Goal: Task Accomplishment & Management: Use online tool/utility

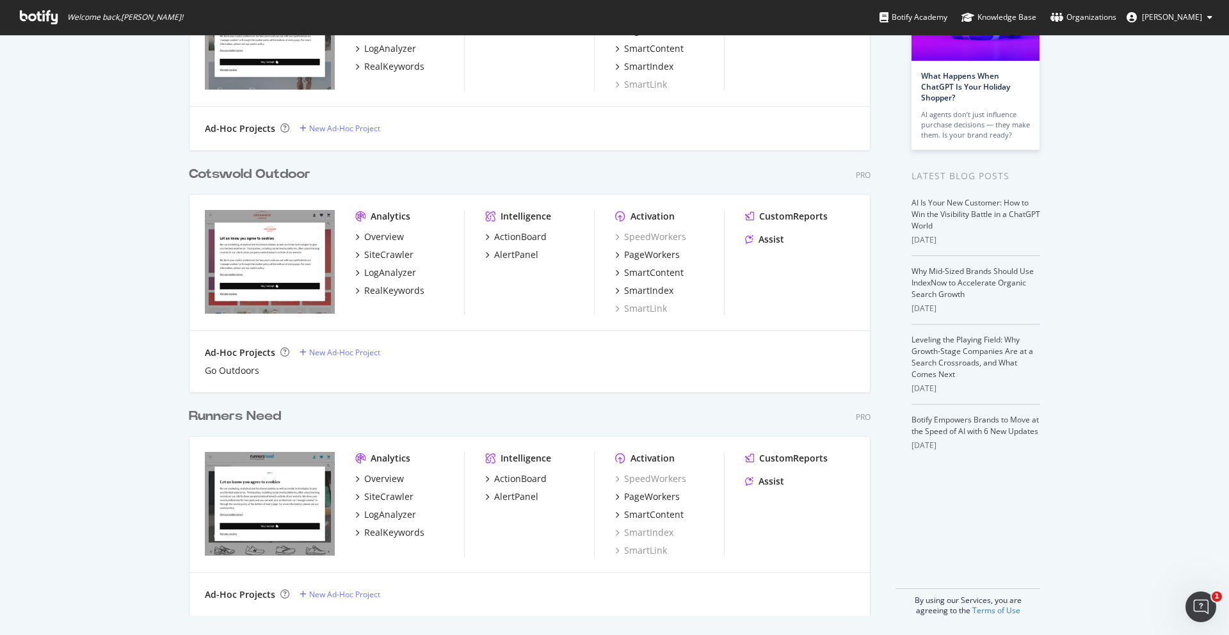
scroll to position [156, 0]
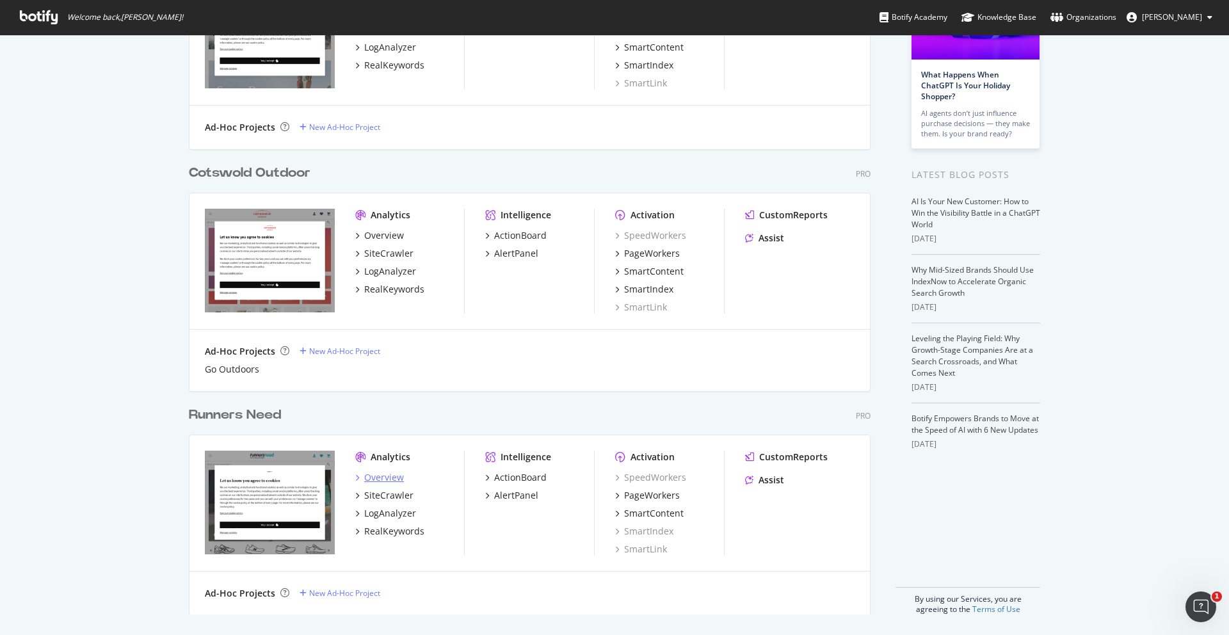
click at [389, 480] on div "Overview" at bounding box center [384, 477] width 40 height 13
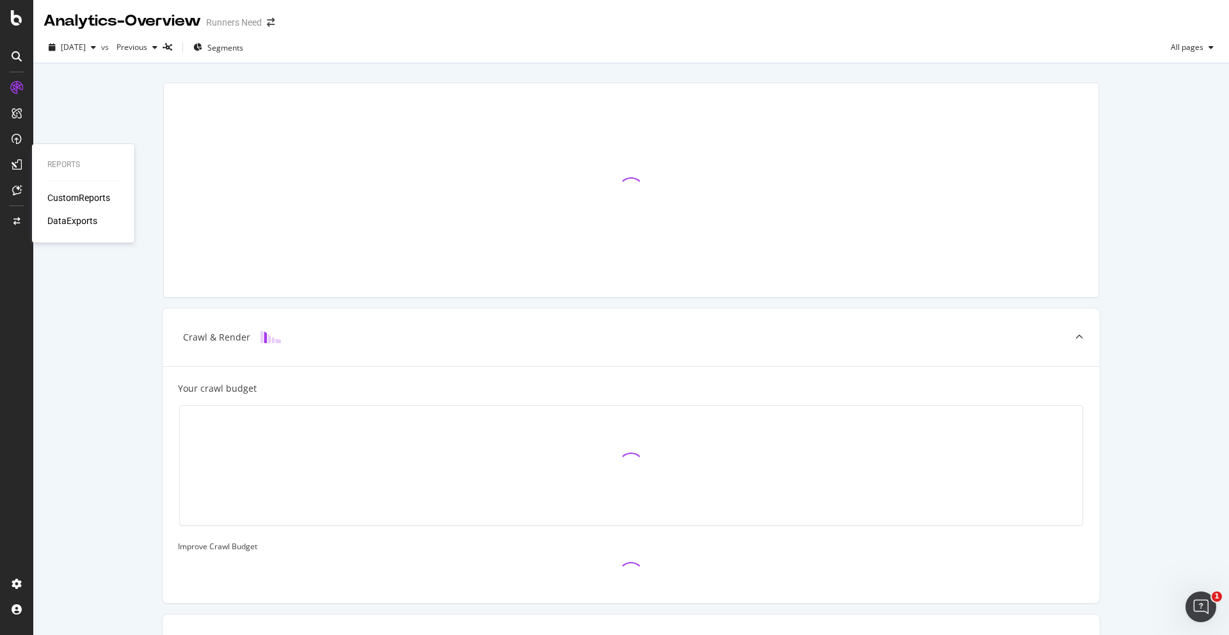
click at [74, 199] on div "CustomReports" at bounding box center [78, 197] width 63 height 13
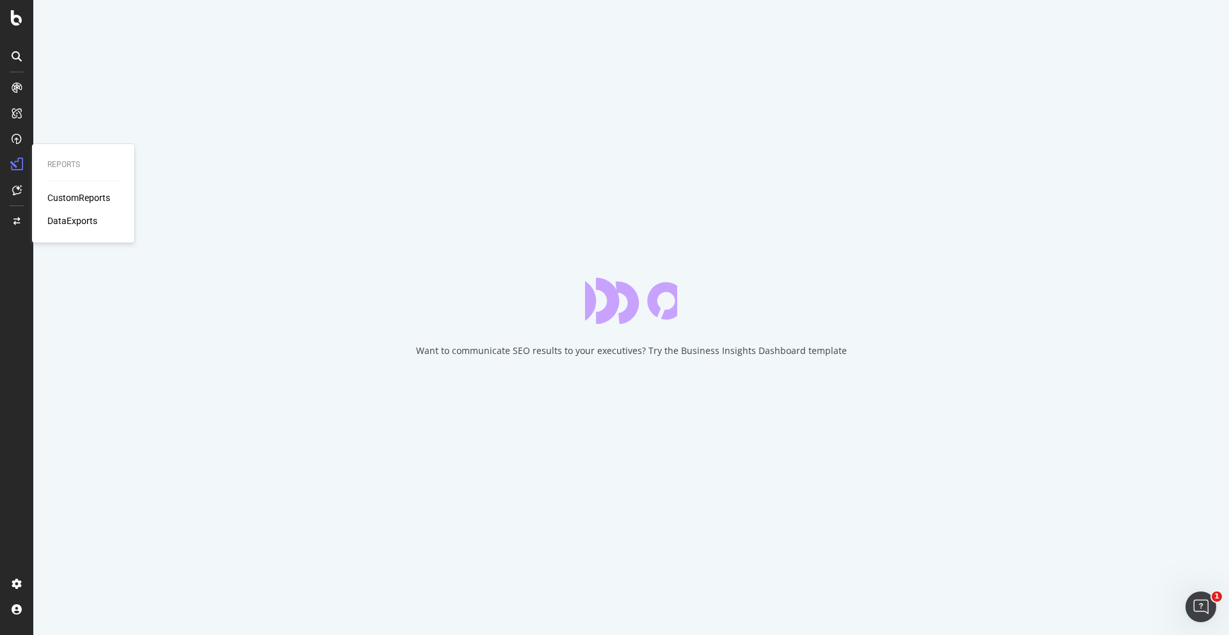
drag, startPoint x: 70, startPoint y: 220, endPoint x: 63, endPoint y: 193, distance: 28.6
click at [63, 193] on div "CustomReports" at bounding box center [78, 197] width 63 height 13
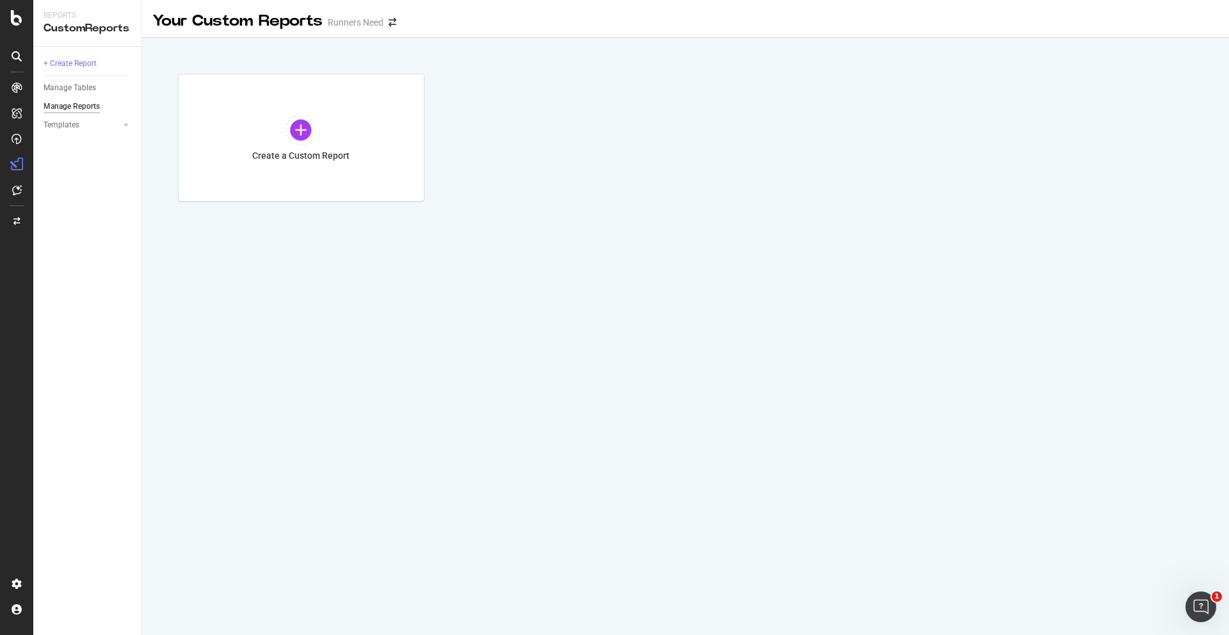
click at [120, 131] on div "Templates" at bounding box center [93, 125] width 98 height 19
click at [122, 126] on div at bounding box center [126, 124] width 13 height 13
click at [92, 143] on div "AI Bots in Search" at bounding box center [78, 143] width 58 height 13
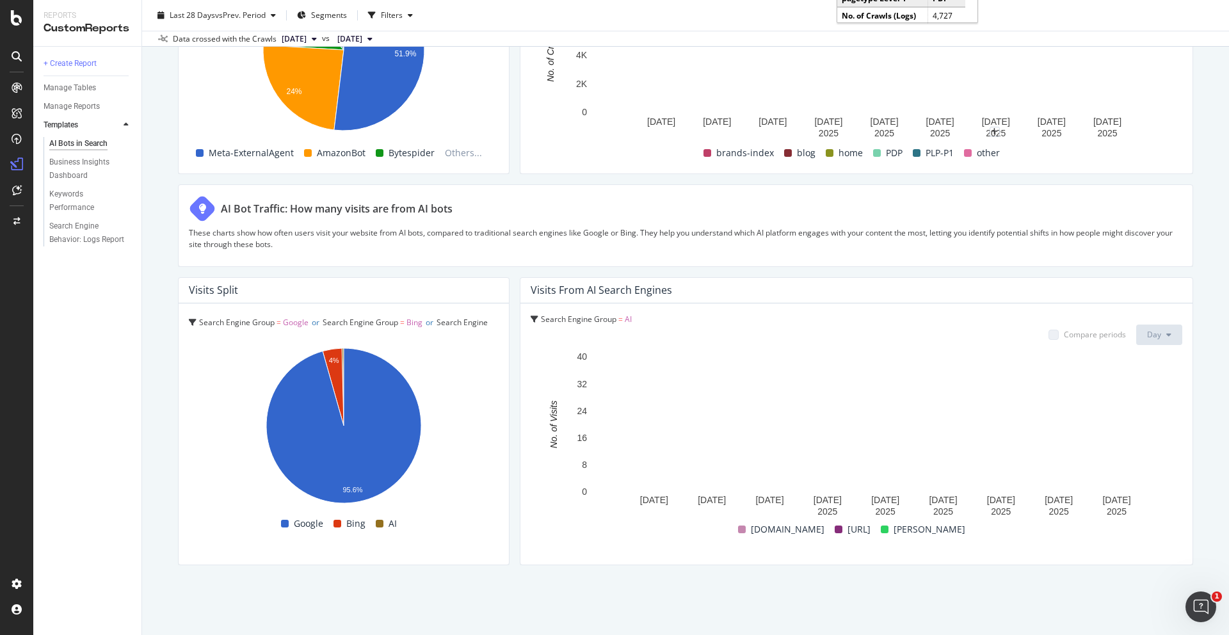
scroll to position [2068, 0]
